Goal: Find contact information: Find contact information

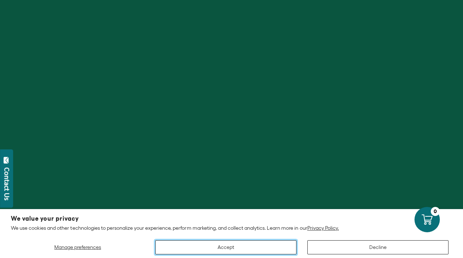
click at [283, 242] on button "Accept" at bounding box center [225, 247] width 141 height 14
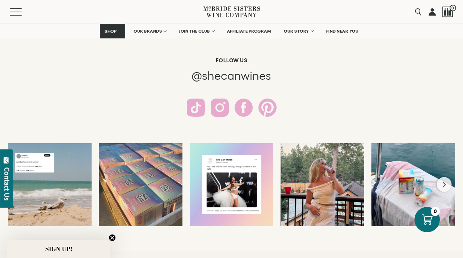
scroll to position [1604, 0]
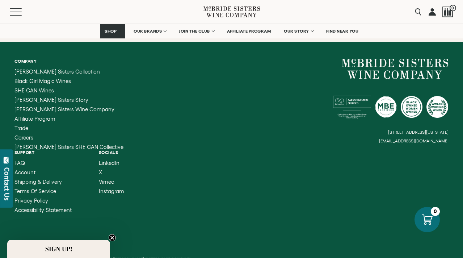
drag, startPoint x: 449, startPoint y: 136, endPoint x: 380, endPoint y: 137, distance: 68.1
click at [380, 137] on div "Company [PERSON_NAME] Sisters Collection Black Girl Magic Wines SHE CAN Wines […" at bounding box center [231, 136] width 463 height 188
drag, startPoint x: 386, startPoint y: 137, endPoint x: 432, endPoint y: 136, distance: 45.6
click at [432, 138] on small "[EMAIL_ADDRESS][DOMAIN_NAME]" at bounding box center [414, 140] width 70 height 5
drag, startPoint x: 448, startPoint y: 136, endPoint x: 386, endPoint y: 136, distance: 61.5
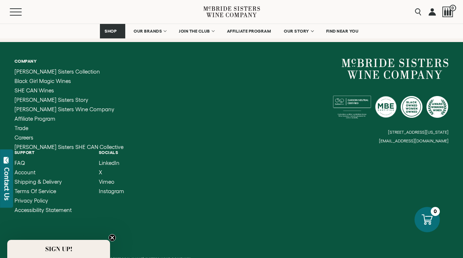
click at [386, 138] on small "[EMAIL_ADDRESS][DOMAIN_NAME]" at bounding box center [414, 140] width 70 height 5
copy small "[EMAIL_ADDRESS][DOMAIN_NAME]"
click at [351, 150] on div "Company [PERSON_NAME] Sisters Collection Black Girl Magic Wines SHE CAN Wines […" at bounding box center [231, 136] width 463 height 188
